Goal: Complete application form: Complete application form

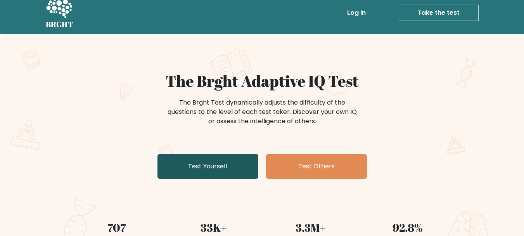
scroll to position [8, 0]
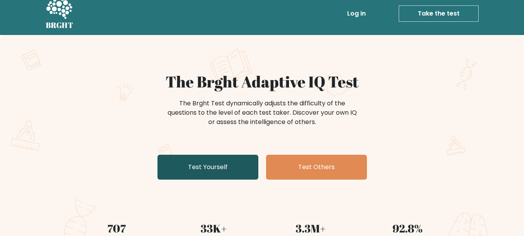
click at [217, 156] on link "Test Yourself" at bounding box center [208, 166] width 101 height 25
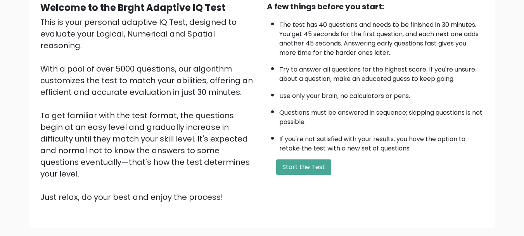
scroll to position [104, 0]
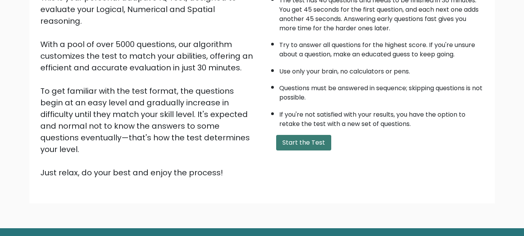
click at [319, 142] on button "Start the Test" at bounding box center [303, 143] width 55 height 16
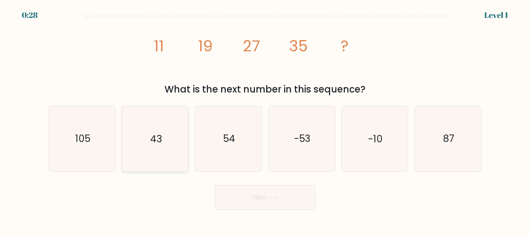
click at [163, 130] on icon "43" at bounding box center [155, 138] width 65 height 65
click at [265, 120] on input "b. 43" at bounding box center [265, 119] width 0 height 2
radio input "true"
click at [243, 198] on button "Next" at bounding box center [265, 197] width 101 height 25
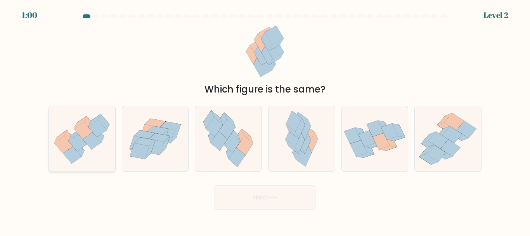
click at [94, 113] on icon at bounding box center [82, 138] width 66 height 57
click at [265, 118] on input "a." at bounding box center [265, 119] width 0 height 2
radio input "true"
click at [258, 200] on button "Next" at bounding box center [265, 197] width 101 height 25
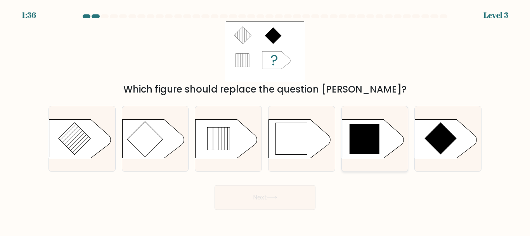
click at [385, 157] on icon at bounding box center [373, 138] width 62 height 39
click at [265, 120] on input "e." at bounding box center [265, 119] width 0 height 2
radio input "true"
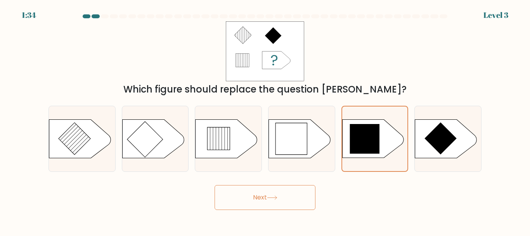
click at [297, 197] on button "Next" at bounding box center [265, 197] width 101 height 25
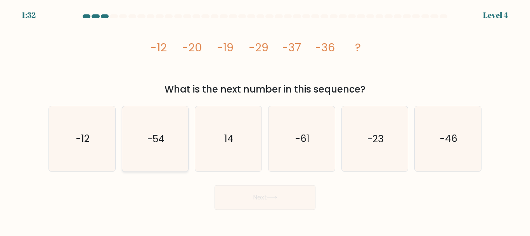
click at [132, 168] on icon "-54" at bounding box center [155, 138] width 65 height 65
click at [265, 120] on input "b. -54" at bounding box center [265, 119] width 0 height 2
radio input "true"
click at [269, 199] on icon at bounding box center [272, 197] width 10 height 4
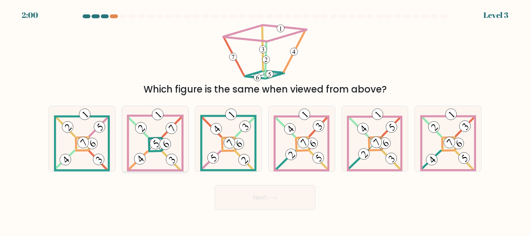
click at [159, 140] on 895 at bounding box center [155, 143] width 16 height 16
click at [265, 120] on input "b." at bounding box center [265, 119] width 0 height 2
radio input "true"
click at [255, 199] on button "Next" at bounding box center [265, 197] width 101 height 25
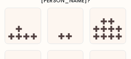
scroll to position [46, 0]
click at [24, 15] on icon at bounding box center [23, 25] width 36 height 29
radio input "true"
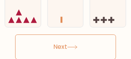
scroll to position [106, 0]
click at [40, 40] on button "Next" at bounding box center [65, 46] width 101 height 25
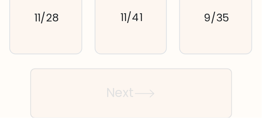
scroll to position [0, 0]
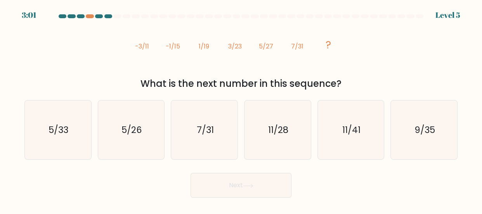
click at [163, 50] on icon "image/svg+xml -3/11 -1/15 1/19 3/23 5/27 7/31 ?" at bounding box center [241, 48] width 218 height 54
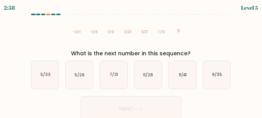
click at [104, 27] on icon "image/svg+xml -3/11 -1/15 1/19 3/23 5/27 7/31 ?" at bounding box center [131, 33] width 120 height 30
click at [107, 46] on icon "image/svg+xml -3/11 -1/15 1/19 3/23 5/27 7/31 ?" at bounding box center [131, 33] width 120 height 30
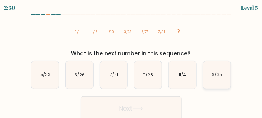
click at [220, 73] on text "9/35" at bounding box center [217, 75] width 10 height 6
click at [132, 61] on input "f. 9/35" at bounding box center [131, 60] width 0 height 2
radio input "true"
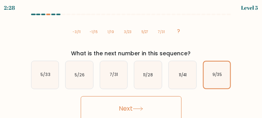
click at [161, 113] on button "Next" at bounding box center [131, 108] width 101 height 25
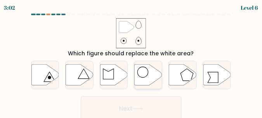
click at [142, 74] on icon at bounding box center [149, 74] width 28 height 21
click at [132, 61] on input "d." at bounding box center [131, 60] width 0 height 2
radio input "true"
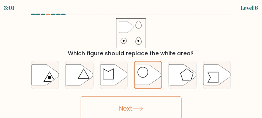
click at [136, 103] on button "Next" at bounding box center [131, 108] width 101 height 25
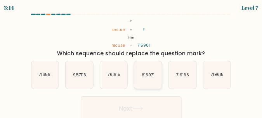
click at [148, 74] on text "615971" at bounding box center [148, 75] width 13 height 6
click at [132, 61] on input "d. 615971" at bounding box center [131, 60] width 0 height 2
radio input "true"
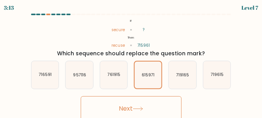
click at [146, 109] on button "Next" at bounding box center [131, 108] width 101 height 25
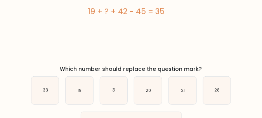
scroll to position [60, 0]
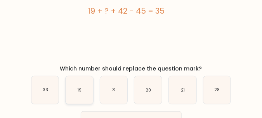
click at [73, 91] on icon "19" at bounding box center [80, 90] width 28 height 28
click at [131, 1] on input "b. 19" at bounding box center [131, 0] width 0 height 2
radio input "true"
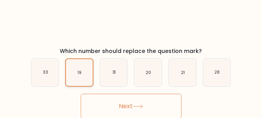
scroll to position [78, 0]
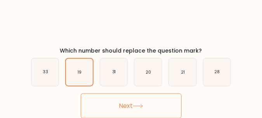
click at [111, 96] on button "Next" at bounding box center [131, 105] width 101 height 25
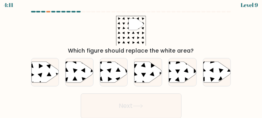
scroll to position [0, 0]
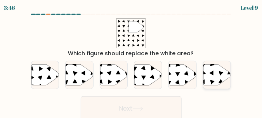
click at [214, 78] on icon at bounding box center [217, 74] width 28 height 21
click at [132, 61] on input "f." at bounding box center [131, 60] width 0 height 2
radio input "true"
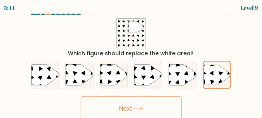
click at [157, 106] on button "Next" at bounding box center [131, 108] width 101 height 25
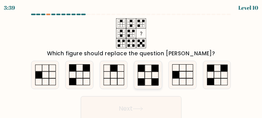
click at [154, 77] on icon at bounding box center [148, 75] width 28 height 28
click at [132, 61] on input "d." at bounding box center [131, 60] width 0 height 2
radio input "true"
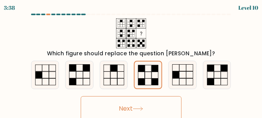
click at [150, 110] on button "Next" at bounding box center [131, 108] width 101 height 25
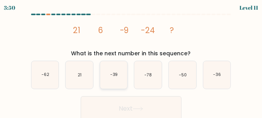
click at [106, 80] on icon "-39" at bounding box center [114, 75] width 28 height 28
click at [131, 61] on input "c. -39" at bounding box center [131, 60] width 0 height 2
radio input "true"
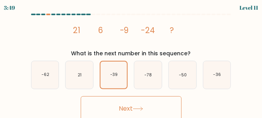
click at [128, 104] on button "Next" at bounding box center [131, 108] width 101 height 25
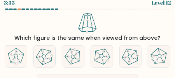
scroll to position [5, 0]
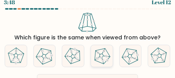
click at [103, 55] on 251 at bounding box center [100, 55] width 5 height 5
click at [88, 36] on input "d." at bounding box center [87, 35] width 0 height 2
radio input "true"
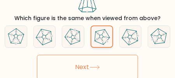
scroll to position [25, 0]
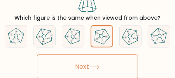
click at [102, 62] on button "Next" at bounding box center [87, 67] width 101 height 25
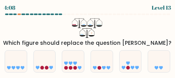
scroll to position [0, 0]
click at [154, 64] on icon at bounding box center [159, 62] width 22 height 18
click at [88, 41] on input "f." at bounding box center [87, 40] width 0 height 2
radio input "true"
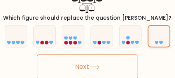
scroll to position [26, 0]
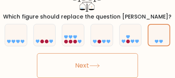
click at [114, 73] on button "Next" at bounding box center [87, 66] width 101 height 25
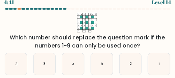
scroll to position [0, 0]
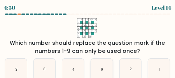
click at [108, 70] on icon "9" at bounding box center [102, 70] width 22 height 22
click at [88, 41] on input "d. 9" at bounding box center [87, 40] width 0 height 2
radio input "true"
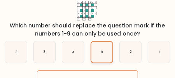
scroll to position [17, 0]
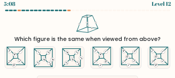
scroll to position [0, 0]
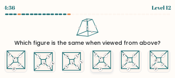
click at [103, 61] on 274 at bounding box center [101, 60] width 5 height 5
click at [88, 41] on input "d." at bounding box center [87, 40] width 0 height 2
radio input "true"
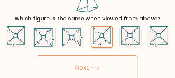
scroll to position [26, 0]
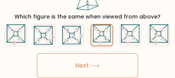
click at [103, 61] on button "Next" at bounding box center [87, 66] width 101 height 25
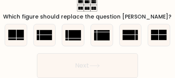
click at [103, 61] on button "Next" at bounding box center [87, 66] width 101 height 25
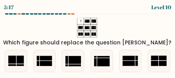
scroll to position [0, 0]
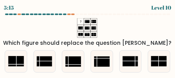
click at [110, 30] on icon at bounding box center [87, 28] width 97 height 20
click at [70, 66] on rect at bounding box center [74, 62] width 16 height 10
click at [87, 41] on input "c." at bounding box center [87, 40] width 0 height 2
radio input "true"
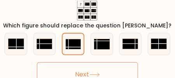
scroll to position [19, 0]
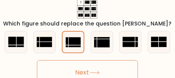
click at [79, 69] on button "Next" at bounding box center [87, 73] width 101 height 25
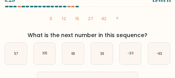
scroll to position [8, 0]
click at [19, 7] on div at bounding box center [18, 7] width 3 height 2
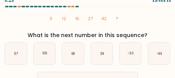
scroll to position [0, 0]
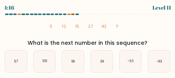
click at [73, 15] on div at bounding box center [72, 15] width 3 height 2
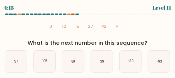
click at [73, 15] on div at bounding box center [72, 15] width 3 height 2
click at [73, 60] on text "69" at bounding box center [73, 61] width 3 height 5
click at [87, 41] on input "c. 69" at bounding box center [87, 40] width 0 height 2
radio input "true"
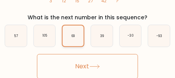
scroll to position [26, 0]
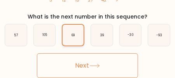
click at [73, 60] on button "Next" at bounding box center [87, 66] width 101 height 25
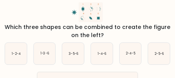
scroll to position [17, 0]
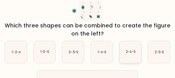
click at [138, 45] on icon "2-4-5" at bounding box center [131, 53] width 22 height 22
click at [88, 24] on input "e. 2-4-5" at bounding box center [87, 23] width 0 height 2
radio input "true"
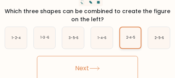
scroll to position [35, 0]
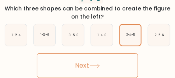
click at [123, 70] on button "Next" at bounding box center [87, 66] width 101 height 25
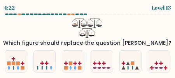
scroll to position [0, 0]
click at [151, 69] on rect at bounding box center [151, 68] width 1 height 4
click at [88, 41] on input "f." at bounding box center [87, 40] width 0 height 2
radio input "true"
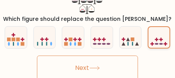
scroll to position [26, 0]
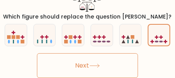
click at [125, 70] on button "Next" at bounding box center [87, 66] width 101 height 25
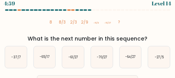
scroll to position [0, 0]
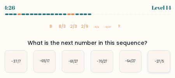
click at [155, 58] on icon "-27/5" at bounding box center [159, 62] width 22 height 22
click at [88, 41] on input "f. -27/5" at bounding box center [87, 40] width 0 height 2
radio input "true"
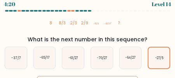
scroll to position [0, 0]
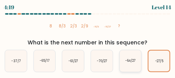
click at [132, 66] on icon "-64/27" at bounding box center [131, 61] width 22 height 22
click at [88, 41] on input "e. -64/27" at bounding box center [87, 40] width 0 height 2
radio input "true"
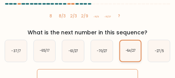
scroll to position [12, 0]
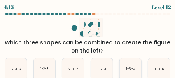
scroll to position [0, 0]
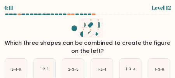
click at [93, 49] on div "Which three shapes can be combined to create the figure on the left?" at bounding box center [87, 47] width 168 height 16
click at [74, 70] on text "2-3-5" at bounding box center [73, 70] width 10 height 5
click at [87, 41] on input "c. 2-3-5" at bounding box center [87, 40] width 0 height 2
radio input "true"
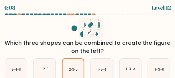
click at [101, 71] on text "1-2-4" at bounding box center [101, 70] width 9 height 5
click at [88, 41] on input "d. 1-2-4" at bounding box center [87, 40] width 0 height 2
radio input "true"
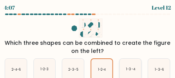
click at [129, 63] on icon "1-3-4" at bounding box center [131, 70] width 22 height 22
click at [88, 41] on input "e. 1-3-4" at bounding box center [87, 40] width 0 height 2
radio input "true"
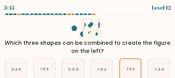
click at [73, 69] on text "2-3-5" at bounding box center [73, 70] width 10 height 5
click at [87, 41] on input "c. 2-3-5" at bounding box center [87, 40] width 0 height 2
radio input "true"
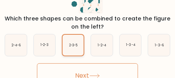
scroll to position [24, 0]
click at [85, 75] on button "Next" at bounding box center [87, 76] width 101 height 25
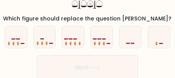
click at [85, 75] on button "Next" at bounding box center [87, 67] width 101 height 25
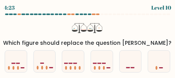
scroll to position [0, 0]
click at [88, 26] on icon "?" at bounding box center [87, 28] width 31 height 20
drag, startPoint x: 76, startPoint y: 29, endPoint x: 64, endPoint y: 33, distance: 12.5
click at [64, 33] on div "? Which figure should replace the question mark?" at bounding box center [87, 32] width 175 height 29
click at [44, 69] on icon at bounding box center [45, 62] width 22 height 18
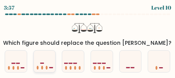
click at [87, 41] on input "b." at bounding box center [87, 40] width 0 height 2
radio input "true"
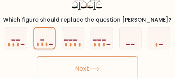
scroll to position [26, 0]
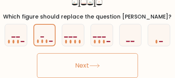
click at [61, 71] on button "Next" at bounding box center [87, 66] width 101 height 25
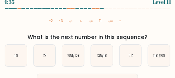
scroll to position [0, 0]
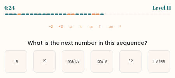
click at [0, 69] on div "a. 18 b. 29 c. d. e." at bounding box center [87, 58] width 175 height 29
click at [10, 59] on icon "18" at bounding box center [16, 62] width 22 height 22
click at [87, 41] on input "a. 18" at bounding box center [87, 40] width 0 height 2
radio input "true"
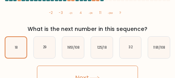
scroll to position [17, 0]
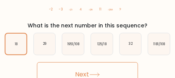
click at [48, 72] on button "Next" at bounding box center [87, 74] width 101 height 25
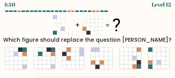
scroll to position [0, 0]
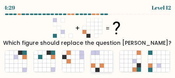
click at [93, 54] on icon at bounding box center [93, 53] width 4 height 4
click at [88, 41] on input "d." at bounding box center [87, 40] width 0 height 2
radio input "true"
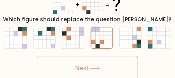
scroll to position [26, 0]
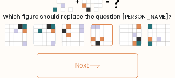
click at [96, 64] on button "Next" at bounding box center [87, 66] width 101 height 25
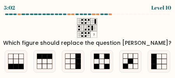
scroll to position [0, 0]
click at [81, 56] on icon at bounding box center [73, 62] width 22 height 22
click at [87, 41] on input "c." at bounding box center [87, 40] width 0 height 2
radio input "true"
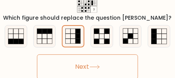
scroll to position [26, 0]
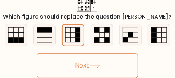
click at [94, 72] on button "Next" at bounding box center [87, 66] width 101 height 25
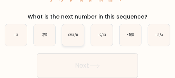
scroll to position [0, 0]
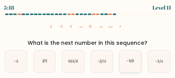
click at [139, 66] on icon "-5/8" at bounding box center [131, 62] width 22 height 22
click at [88, 41] on input "e. -5/8" at bounding box center [87, 40] width 0 height 2
radio input "true"
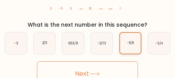
scroll to position [26, 0]
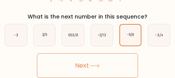
click at [117, 62] on button "Next" at bounding box center [87, 66] width 101 height 25
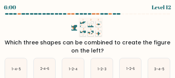
scroll to position [0, 0]
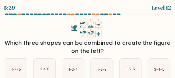
click at [108, 71] on icon "1-2-3" at bounding box center [102, 70] width 22 height 22
click at [88, 41] on input "d. 1-2-3" at bounding box center [87, 40] width 0 height 2
radio input "true"
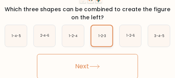
scroll to position [35, 0]
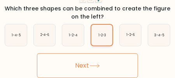
click at [108, 71] on button "Next" at bounding box center [87, 66] width 101 height 25
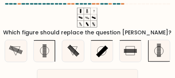
scroll to position [0, 0]
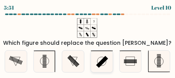
click at [106, 65] on icon at bounding box center [102, 62] width 22 height 22
click at [88, 41] on input "d." at bounding box center [87, 40] width 0 height 2
radio input "true"
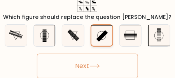
scroll to position [26, 0]
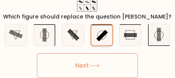
click at [106, 61] on button "Next" at bounding box center [87, 66] width 101 height 25
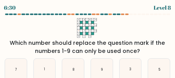
scroll to position [0, 0]
click at [45, 66] on icon "1" at bounding box center [45, 70] width 22 height 22
click at [87, 41] on input "b. 1" at bounding box center [87, 40] width 0 height 2
radio input "true"
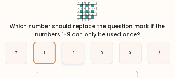
scroll to position [27, 0]
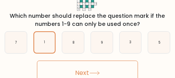
click at [80, 67] on button "Next" at bounding box center [87, 73] width 101 height 25
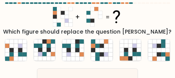
scroll to position [0, 0]
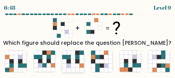
click at [79, 57] on icon at bounding box center [77, 57] width 4 height 4
click at [87, 41] on input "c." at bounding box center [87, 40] width 0 height 2
radio input "true"
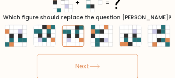
scroll to position [26, 0]
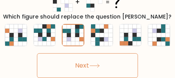
click at [85, 59] on button "Next" at bounding box center [87, 66] width 101 height 25
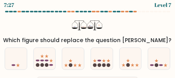
scroll to position [0, 0]
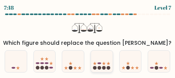
click at [97, 62] on icon at bounding box center [102, 62] width 22 height 18
click at [88, 41] on input "d." at bounding box center [87, 40] width 0 height 2
radio input "true"
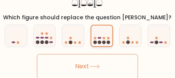
scroll to position [26, 0]
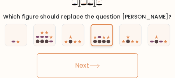
click at [97, 62] on button "Next" at bounding box center [87, 66] width 101 height 25
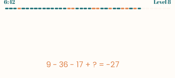
scroll to position [0, 0]
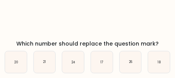
click at [97, 62] on icon "17" at bounding box center [102, 63] width 22 height 22
radio input "true"
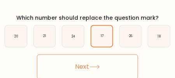
scroll to position [111, 0]
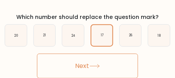
click at [97, 62] on button "Next" at bounding box center [87, 66] width 101 height 25
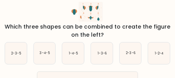
scroll to position [17, 0]
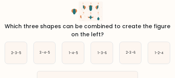
click at [97, 62] on icon "1-3-6" at bounding box center [102, 53] width 22 height 22
click at [88, 24] on input "d. 1-3-6" at bounding box center [87, 24] width 0 height 2
radio input "true"
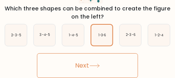
click at [97, 62] on button "Next" at bounding box center [87, 66] width 101 height 25
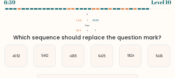
scroll to position [0, 0]
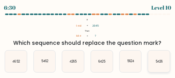
click at [163, 61] on text "5426" at bounding box center [159, 61] width 7 height 5
click at [88, 41] on input "f. 5426" at bounding box center [87, 40] width 0 height 2
radio input "true"
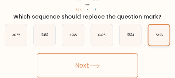
scroll to position [26, 0]
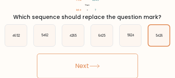
click at [129, 68] on button "Next" at bounding box center [87, 66] width 101 height 25
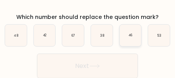
scroll to position [111, 0]
click at [12, 42] on icon "48" at bounding box center [16, 36] width 22 height 22
radio input "true"
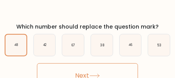
scroll to position [102, 0]
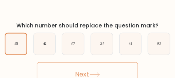
click at [49, 65] on button "Next" at bounding box center [87, 74] width 101 height 25
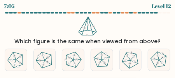
scroll to position [1, 0]
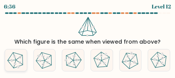
click at [21, 56] on 624 at bounding box center [19, 57] width 8 height 5
click at [87, 40] on input "a." at bounding box center [87, 39] width 0 height 2
radio input "true"
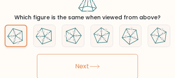
scroll to position [26, 0]
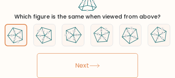
click at [51, 55] on button "Next" at bounding box center [87, 66] width 101 height 25
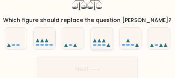
scroll to position [23, 0]
click at [97, 38] on icon at bounding box center [102, 39] width 22 height 18
click at [88, 18] on input "d." at bounding box center [87, 17] width 0 height 2
radio input "true"
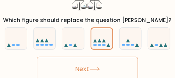
click at [105, 69] on button "Next" at bounding box center [87, 69] width 101 height 25
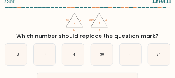
scroll to position [3, 0]
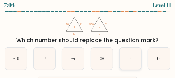
click at [133, 60] on icon "13" at bounding box center [131, 59] width 22 height 22
click at [88, 38] on input "e. 13" at bounding box center [87, 37] width 0 height 2
radio input "true"
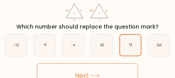
scroll to position [17, 0]
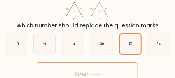
click at [118, 63] on button "Next" at bounding box center [87, 74] width 101 height 25
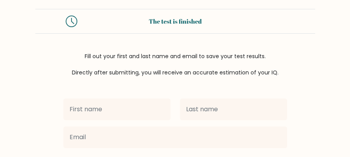
scroll to position [10, 0]
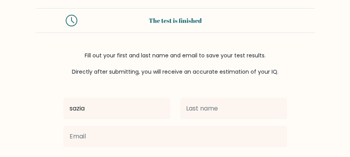
type input "sazia"
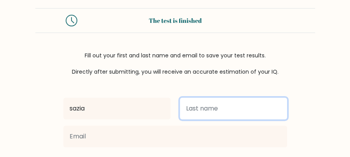
click at [174, 78] on input "text" at bounding box center [233, 109] width 107 height 22
type input "afrin"
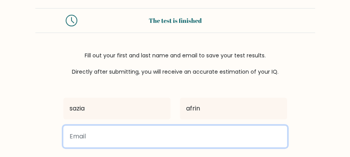
click at [144, 78] on input "email" at bounding box center [175, 137] width 224 height 22
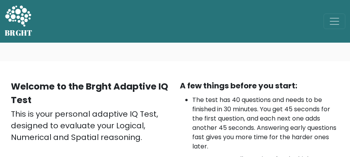
scroll to position [69, 0]
